Goal: Task Accomplishment & Management: Complete application form

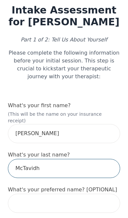
click at [69, 163] on input "McTavidh" at bounding box center [64, 168] width 112 height 19
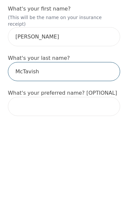
type input "McTavish"
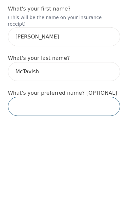
click at [29, 194] on input "text" at bounding box center [64, 203] width 112 height 19
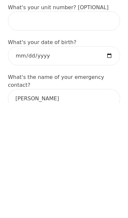
scroll to position [231, 0]
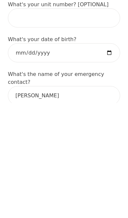
type input "[PERSON_NAME]"
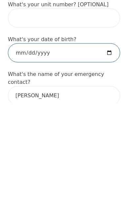
click at [22, 158] on input "date" at bounding box center [64, 167] width 112 height 19
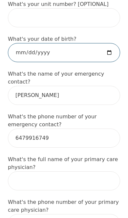
click at [93, 48] on input "[DATE]" at bounding box center [64, 52] width 112 height 19
click at [54, 45] on input "[DATE]" at bounding box center [64, 52] width 112 height 19
click at [64, 44] on input "[DATE]" at bounding box center [64, 52] width 112 height 19
type input "[DATE]"
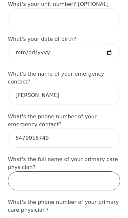
click at [76, 171] on input "text" at bounding box center [64, 180] width 112 height 19
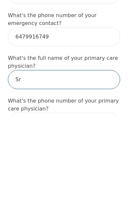
type input "S"
type input "[PERSON_NAME]"
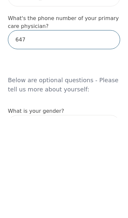
scroll to position [482, 0]
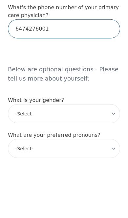
type input "6474276001"
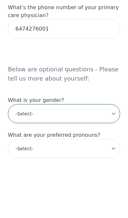
click at [27, 162] on select "-Select- [DEMOGRAPHIC_DATA] [DEMOGRAPHIC_DATA] [DEMOGRAPHIC_DATA] [DEMOGRAPHIC_…" at bounding box center [64, 171] width 112 height 19
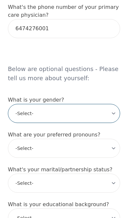
select select "[DEMOGRAPHIC_DATA]"
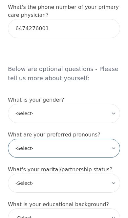
click at [91, 139] on select "-Select- he/him she/her they/them ze/zir xe/xem ey/em ve/ver tey/ter e/e per/pe…" at bounding box center [64, 148] width 112 height 19
select select "she/her"
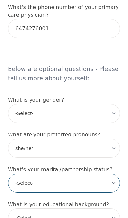
click at [83, 174] on select "-Select- Single Partnered Married Common Law Widowed Separated Divorced" at bounding box center [64, 183] width 112 height 19
select select "Married"
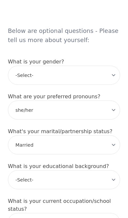
scroll to position [579, 0]
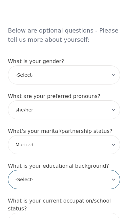
click at [90, 170] on select "-Select- Less than high school High school Associate degree Bachelor degree Mas…" at bounding box center [64, 179] width 112 height 19
select select "Master's degree"
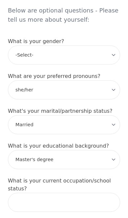
scroll to position [611, 0]
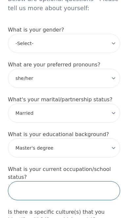
click at [70, 181] on input "text" at bounding box center [64, 190] width 112 height 19
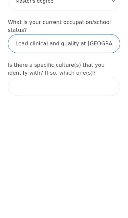
scroll to position [649, 0]
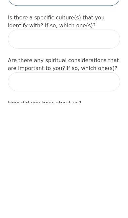
type input "Lead clinical and quality at [GEOGRAPHIC_DATA]"
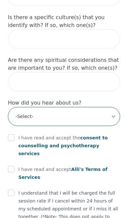
select select "Friend"
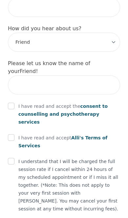
scroll to position [882, 0]
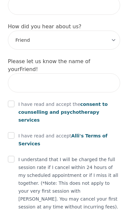
click at [13, 101] on input "checkbox" at bounding box center [11, 104] width 7 height 7
checkbox input "true"
click at [12, 132] on input "checkbox" at bounding box center [11, 135] width 7 height 7
checkbox input "true"
click at [13, 156] on input "checkbox" at bounding box center [11, 159] width 7 height 7
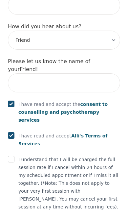
checkbox input "true"
click at [11, 218] on input "checkbox" at bounding box center [11, 222] width 7 height 7
checkbox input "true"
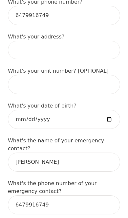
scroll to position [279, 0]
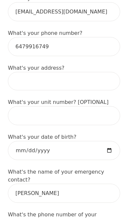
click at [21, 74] on input at bounding box center [64, 81] width 112 height 18
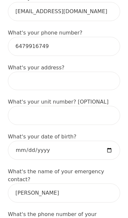
scroll to position [248, 0]
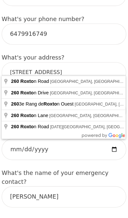
type input "[STREET_ADDRESS]"
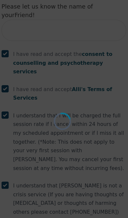
scroll to position [906, 0]
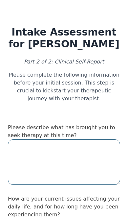
click at [72, 152] on textarea at bounding box center [64, 161] width 112 height 45
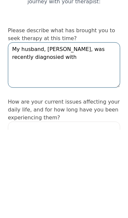
click at [22, 130] on textarea "My husband, [PERSON_NAME], was recently diagnosied with" at bounding box center [64, 152] width 112 height 45
click at [77, 130] on textarea "My husband, [PERSON_NAME], was recently diagnosised with" at bounding box center [64, 152] width 112 height 45
click at [22, 130] on textarea "My husband, [PERSON_NAME], was recently diagnosised with" at bounding box center [64, 152] width 112 height 45
click at [82, 130] on textarea "My husband, [PERSON_NAME], was recently diagnosed with" at bounding box center [64, 152] width 112 height 45
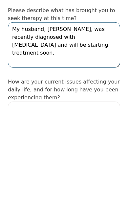
scroll to position [29, 0]
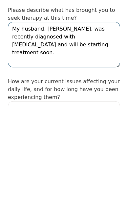
type textarea "My husband, [PERSON_NAME], was recently diagnosed with [MEDICAL_DATA] and will …"
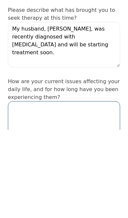
click at [88, 189] on textarea at bounding box center [64, 211] width 112 height 45
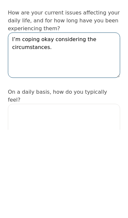
scroll to position [102, 0]
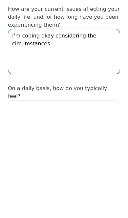
type textarea "I’m coping okay considering the circumstances."
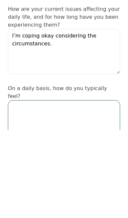
click at [88, 188] on textarea at bounding box center [64, 210] width 112 height 45
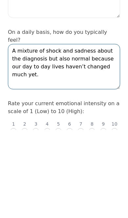
scroll to position [158, 0]
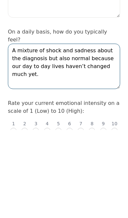
click at [74, 132] on textarea "A mixture of shock and sadness about the diagnosis but also normal because our …" at bounding box center [64, 154] width 112 height 45
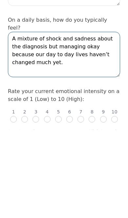
scroll to position [171, 0]
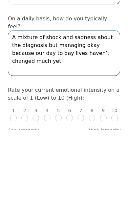
type textarea "A mixture of shock and sadness about the diagnosis but managing okay because ou…"
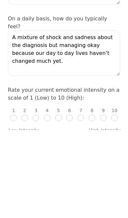
click at [70, 203] on input "radio" at bounding box center [69, 206] width 7 height 7
radio input "true"
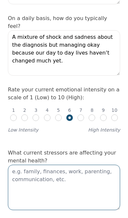
click at [73, 165] on textarea at bounding box center [64, 187] width 112 height 45
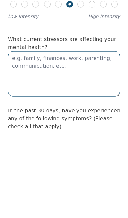
type textarea "S"
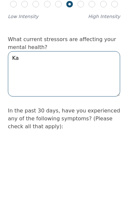
type textarea "K"
type textarea "T"
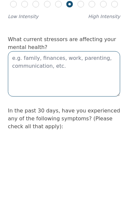
type textarea "T"
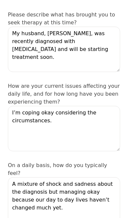
type textarea "Just the above"
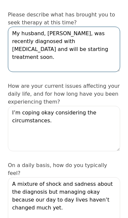
click at [71, 52] on textarea "My husband, [PERSON_NAME], was recently diagnosed with [MEDICAL_DATA] and will …" at bounding box center [64, 49] width 112 height 45
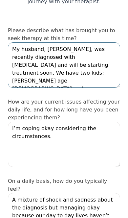
click at [45, 76] on textarea "My husband, [PERSON_NAME], was recently diagnosed with [MEDICAL_DATA] and will …" at bounding box center [64, 64] width 112 height 45
click at [64, 76] on textarea "My husband, [PERSON_NAME], was recently diagnosed with [MEDICAL_DATA] and will …" at bounding box center [64, 64] width 112 height 45
click at [39, 75] on textarea "My husband, [PERSON_NAME], was recently diagnosed with [MEDICAL_DATA] and will …" at bounding box center [64, 64] width 112 height 45
click at [54, 74] on textarea "My husband, [PERSON_NAME], was recently diagnosed with [MEDICAL_DATA] and will …" at bounding box center [64, 64] width 112 height 45
click at [39, 73] on textarea "My husband, [PERSON_NAME], was recently diagnosed with [MEDICAL_DATA] and will …" at bounding box center [64, 64] width 112 height 45
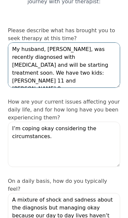
click at [45, 73] on textarea "My husband, [PERSON_NAME], was recently diagnosed with [MEDICAL_DATA] and will …" at bounding box center [64, 64] width 112 height 45
type textarea "My husband, [PERSON_NAME], was recently diagnosed with [MEDICAL_DATA] and will …"
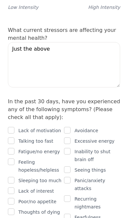
scroll to position [383, 0]
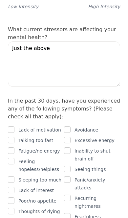
click at [12, 197] on input "checkbox" at bounding box center [11, 200] width 7 height 7
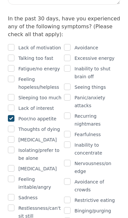
scroll to position [470, 0]
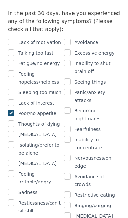
click at [10, 110] on input "checkbox" at bounding box center [11, 113] width 7 height 7
checkbox input "false"
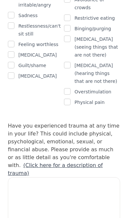
scroll to position [647, 0]
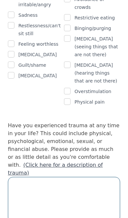
click at [78, 177] on textarea at bounding box center [64, 199] width 112 height 45
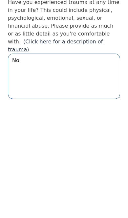
type textarea "No"
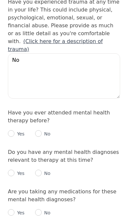
click at [12, 130] on input "radio" at bounding box center [11, 133] width 7 height 7
radio input "true"
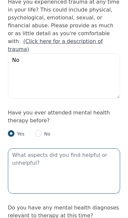
click at [76, 148] on textarea at bounding box center [64, 170] width 112 height 45
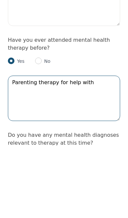
click at [51, 148] on textarea "Parenting therapy for help with" at bounding box center [64, 170] width 112 height 45
click at [99, 148] on textarea "Parenting support for help with" at bounding box center [64, 170] width 112 height 45
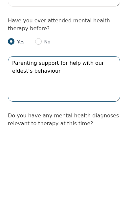
type textarea "Parenting support for help with our eldest’s behaviour"
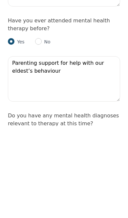
radio input "true"
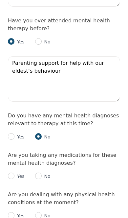
click at [46, 173] on p "No" at bounding box center [46, 176] width 9 height 7
click at [39, 173] on input "radio" at bounding box center [38, 176] width 7 height 7
radio input "true"
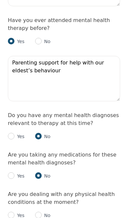
click at [41, 212] on input "radio" at bounding box center [38, 215] width 7 height 7
radio input "true"
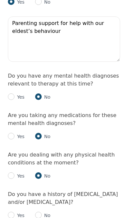
scroll to position [913, 0]
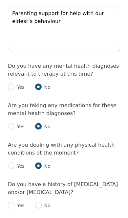
click at [40, 202] on input "radio" at bounding box center [38, 205] width 7 height 7
radio input "true"
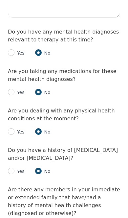
scroll to position [948, 0]
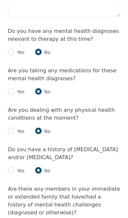
radio input "true"
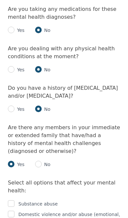
scroll to position [1012, 0]
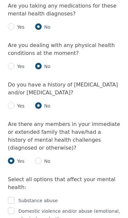
checkbox input "true"
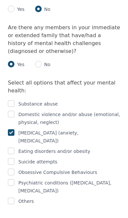
scroll to position [1110, 0]
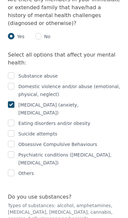
radio input "true"
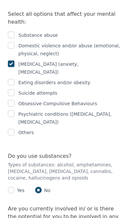
scroll to position [1179, 0]
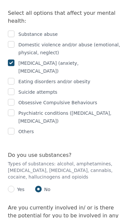
radio input "true"
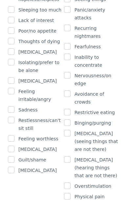
scroll to position [553, 0]
click at [12, 106] on input "checkbox" at bounding box center [11, 109] width 7 height 7
checkbox input "true"
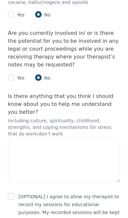
scroll to position [1366, 0]
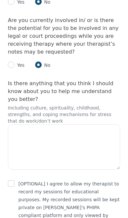
click at [12, 180] on input "checkbox" at bounding box center [11, 183] width 7 height 7
checkbox input "true"
